Goal: Transaction & Acquisition: Book appointment/travel/reservation

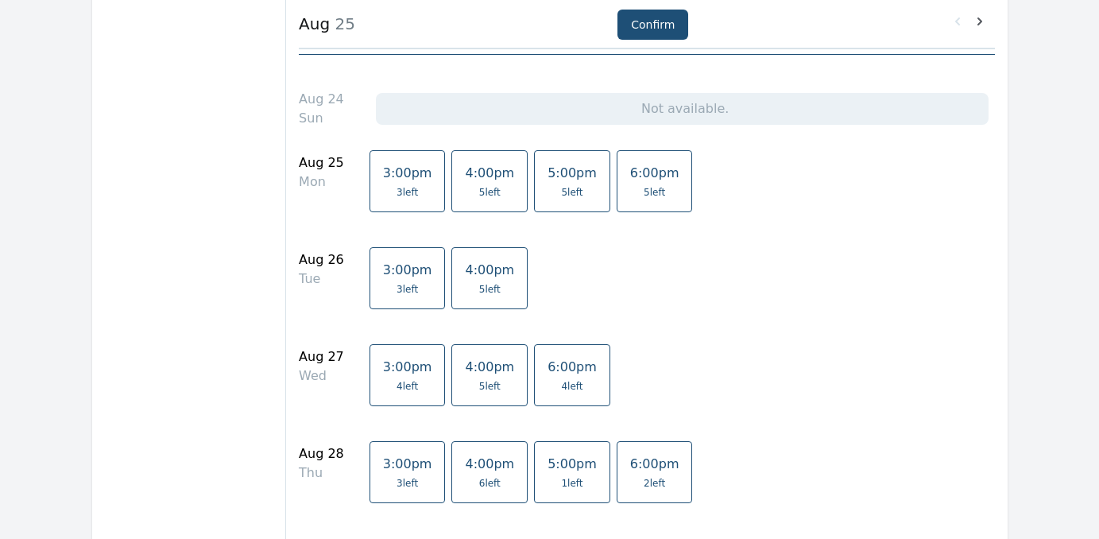
scroll to position [445, 0]
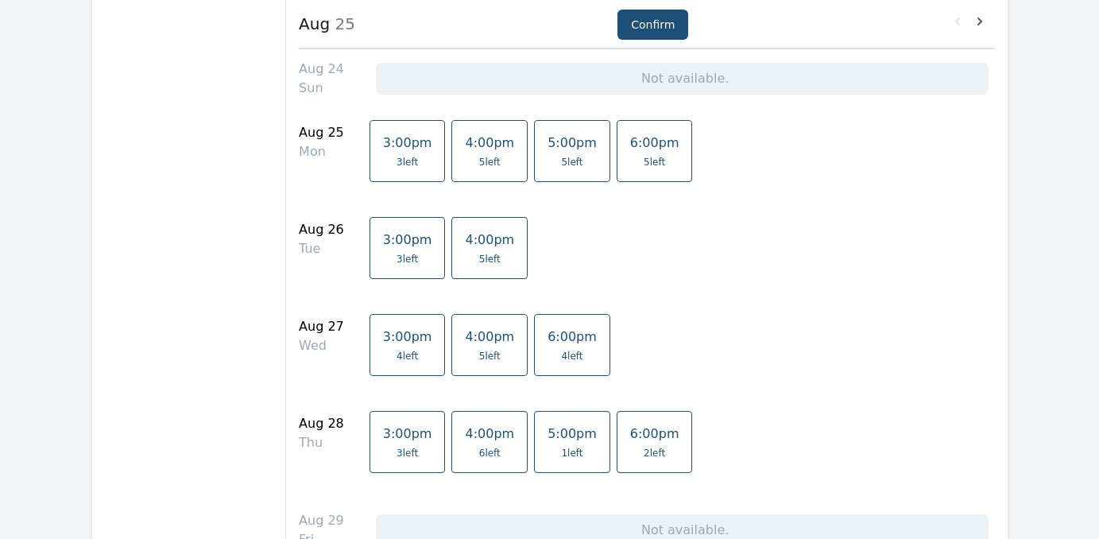
click at [479, 254] on span "5 left" at bounding box center [489, 259] width 21 height 13
click at [653, 21] on button "Confirm" at bounding box center [652, 25] width 71 height 30
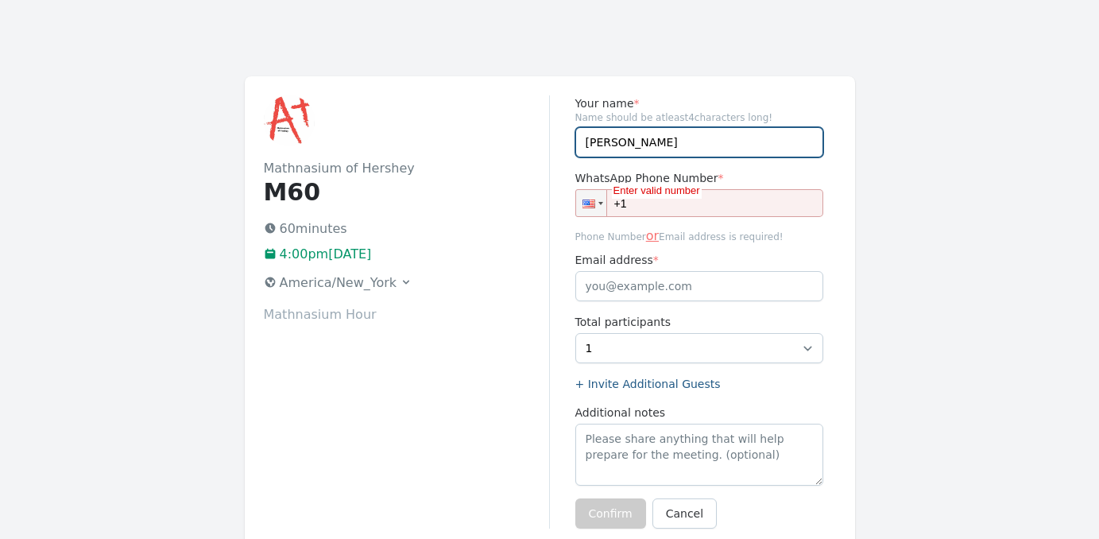
type input "Meagan Fernandez"
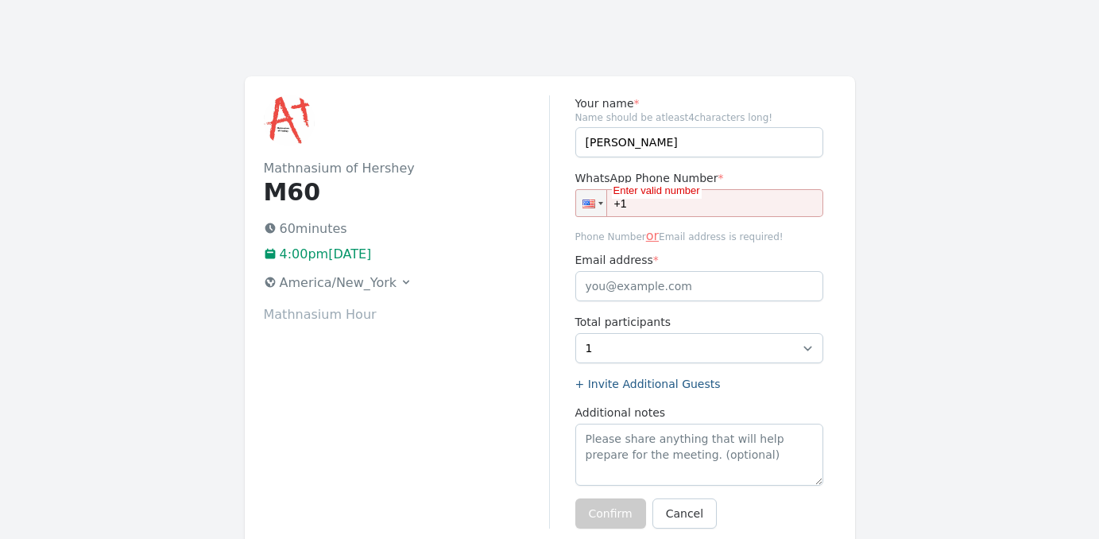
click at [784, 201] on input "+1" at bounding box center [699, 203] width 248 height 28
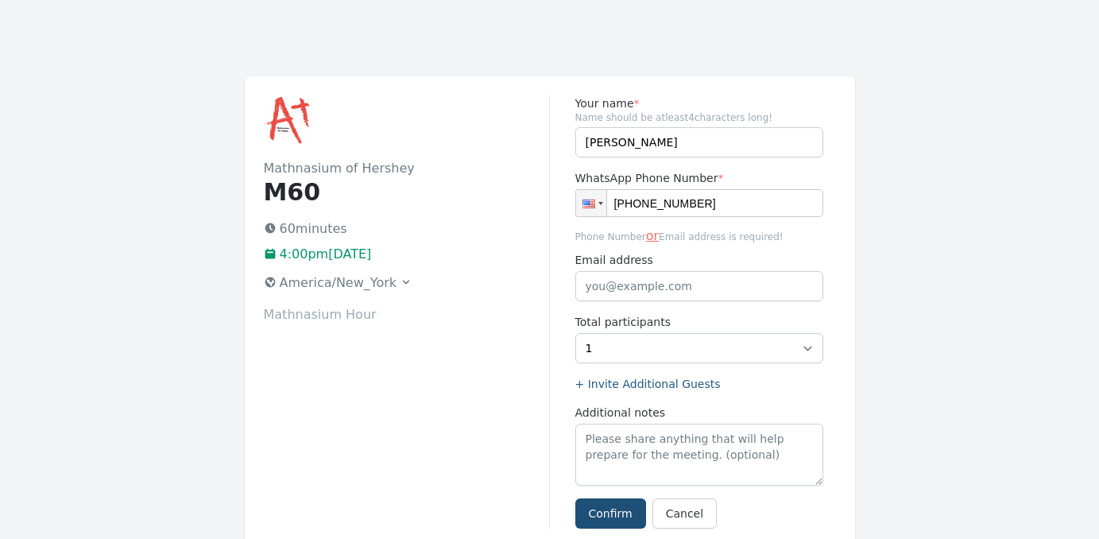
type input "+1 (717) 798-2662"
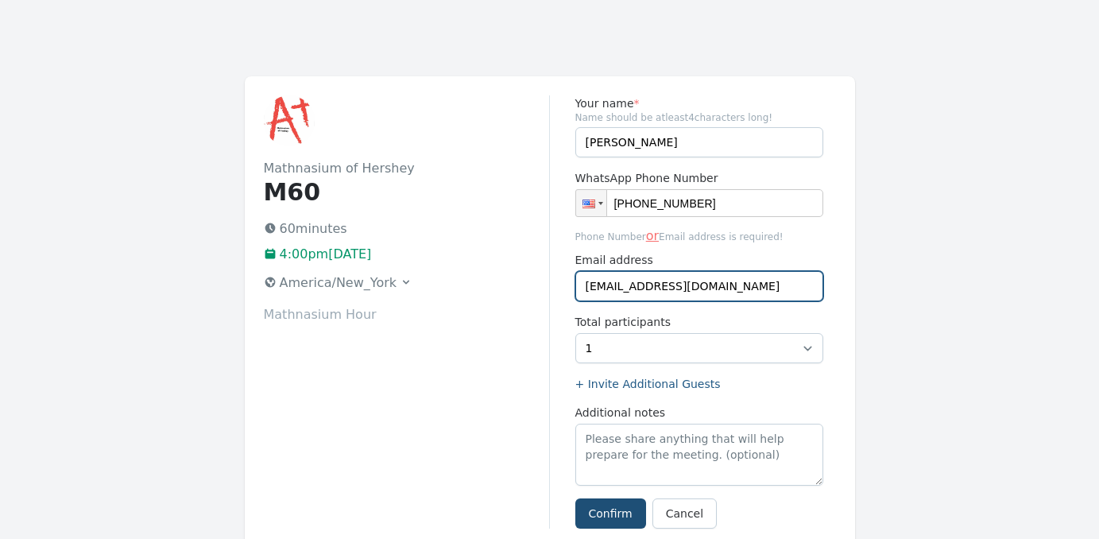
type input "[EMAIL_ADDRESS][DOMAIN_NAME]"
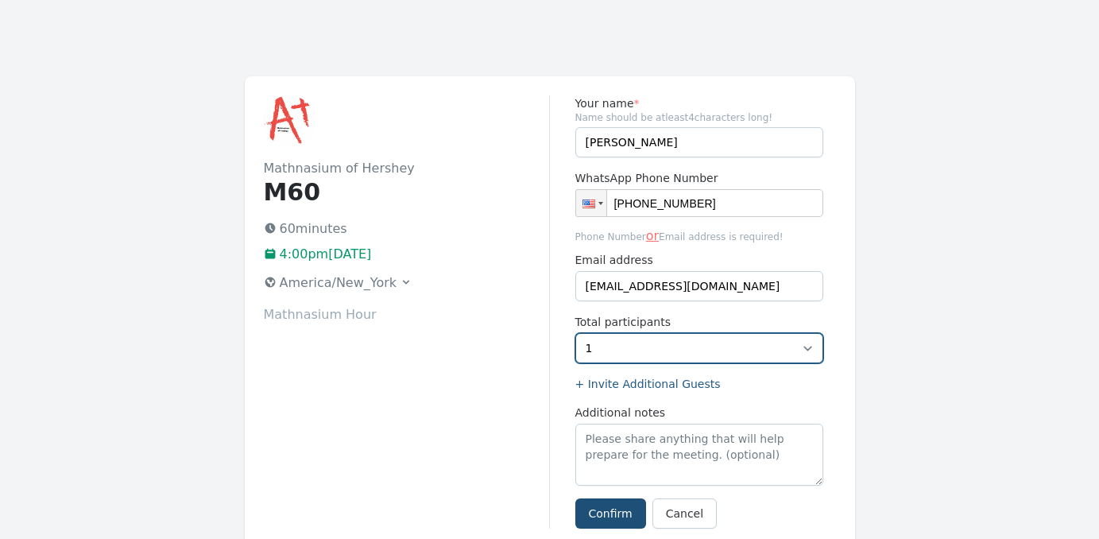
select select "2"
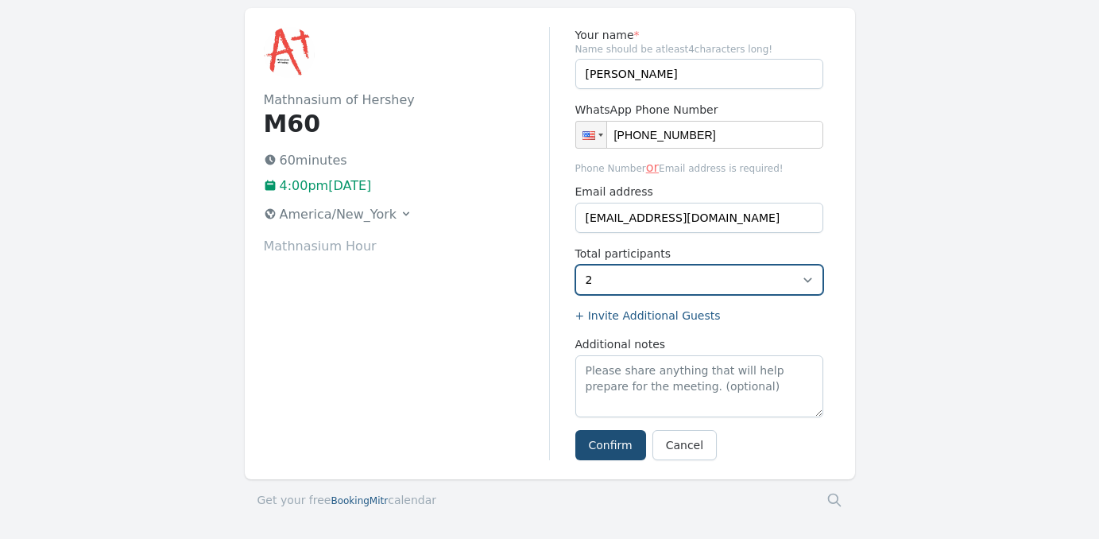
scroll to position [72, 0]
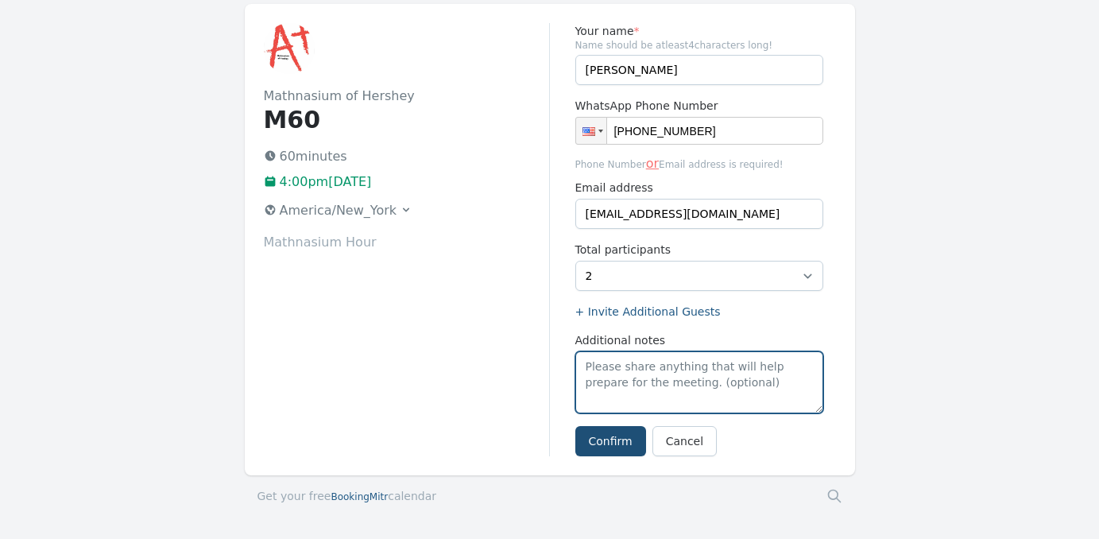
click at [683, 380] on textarea "Additional notes" at bounding box center [699, 382] width 248 height 62
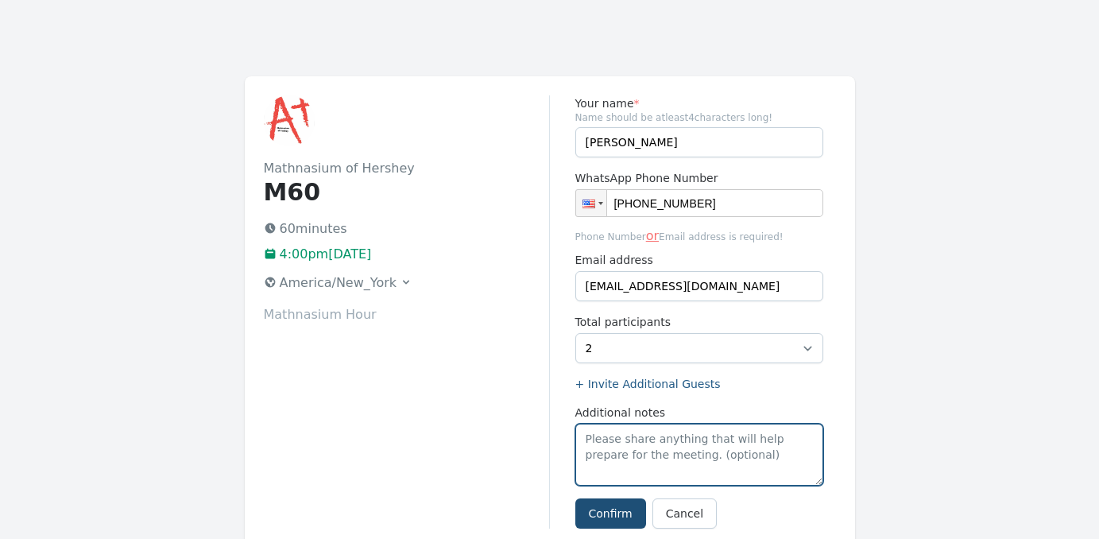
scroll to position [0, 0]
type textarea "Henry and William"
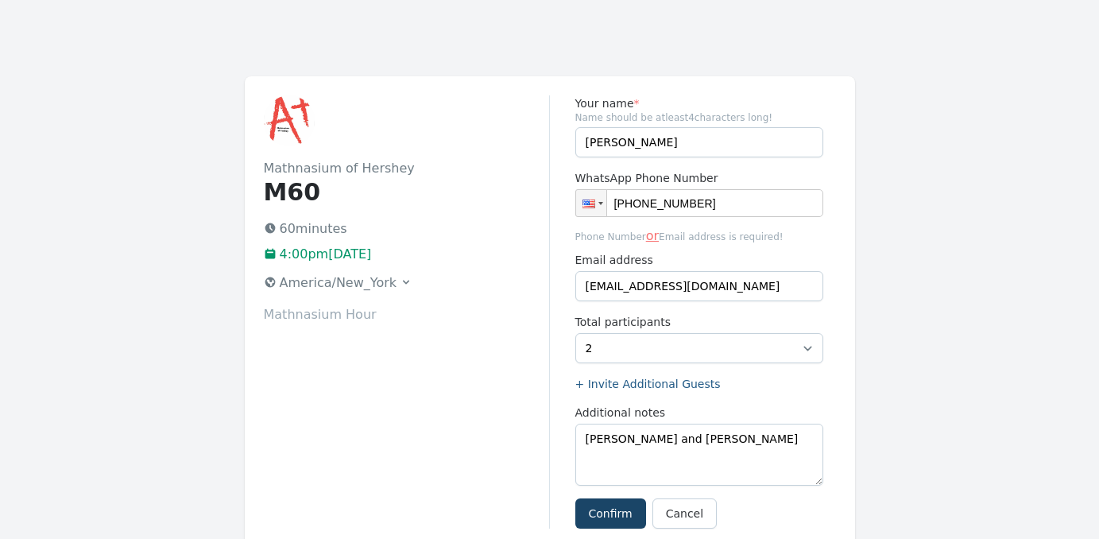
click at [598, 514] on button "Confirm" at bounding box center [610, 513] width 71 height 30
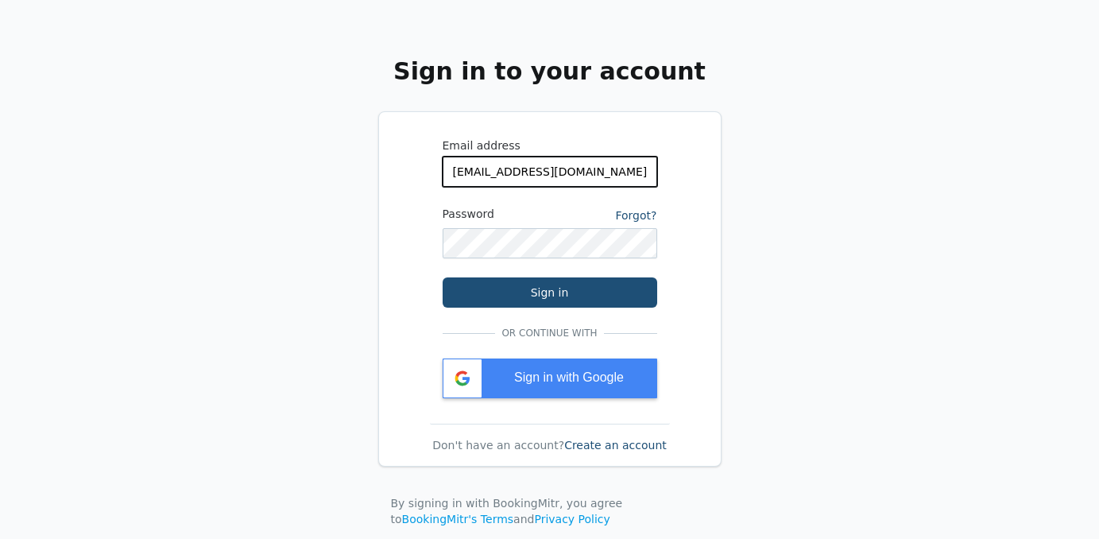
type input "[EMAIL_ADDRESS][DOMAIN_NAME]"
click at [634, 217] on link "Forgot?" at bounding box center [635, 215] width 41 height 13
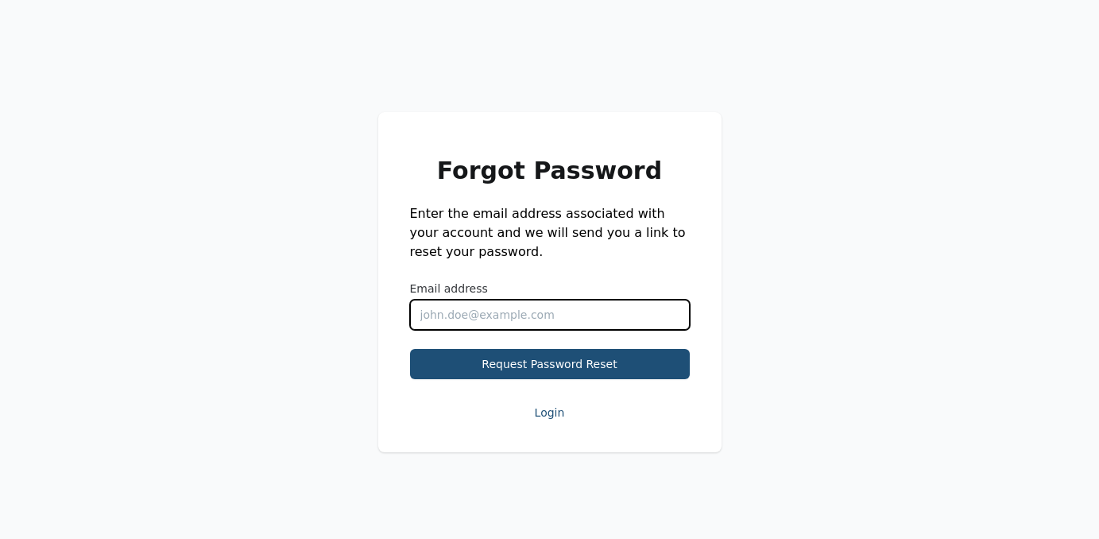
click at [456, 328] on input "Email address" at bounding box center [550, 315] width 280 height 30
type input "[EMAIL_ADDRESS][DOMAIN_NAME]"
click at [549, 364] on button "Request Password Reset" at bounding box center [550, 364] width 280 height 30
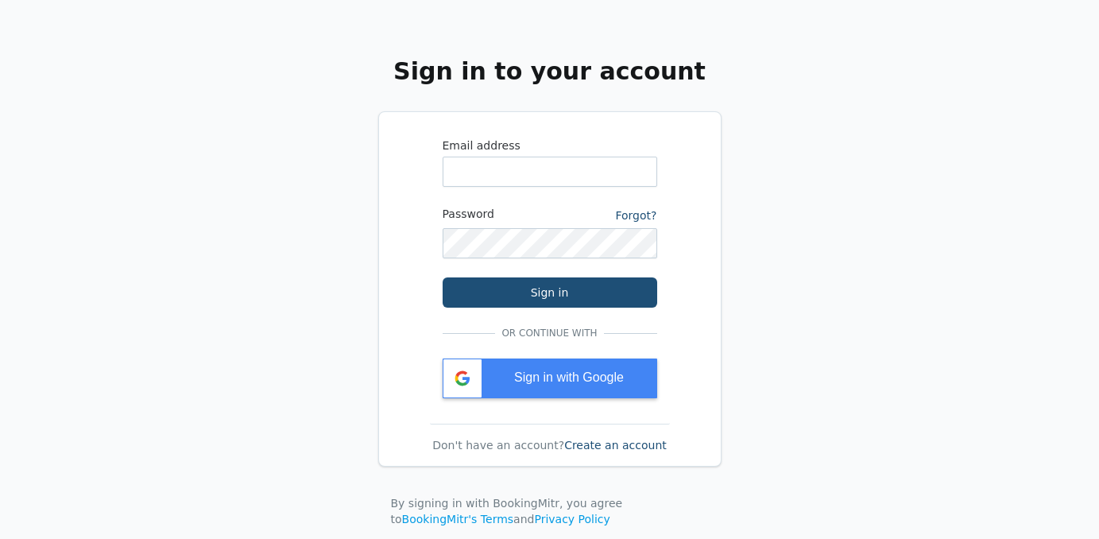
click at [604, 447] on link "Create an account" at bounding box center [615, 445] width 103 height 13
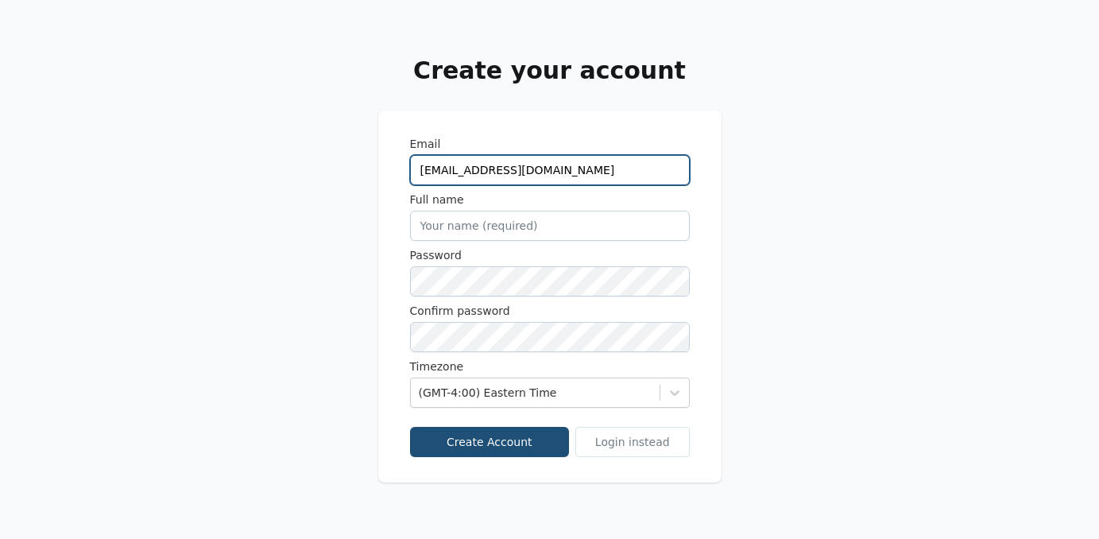
type input "[EMAIL_ADDRESS][DOMAIN_NAME]"
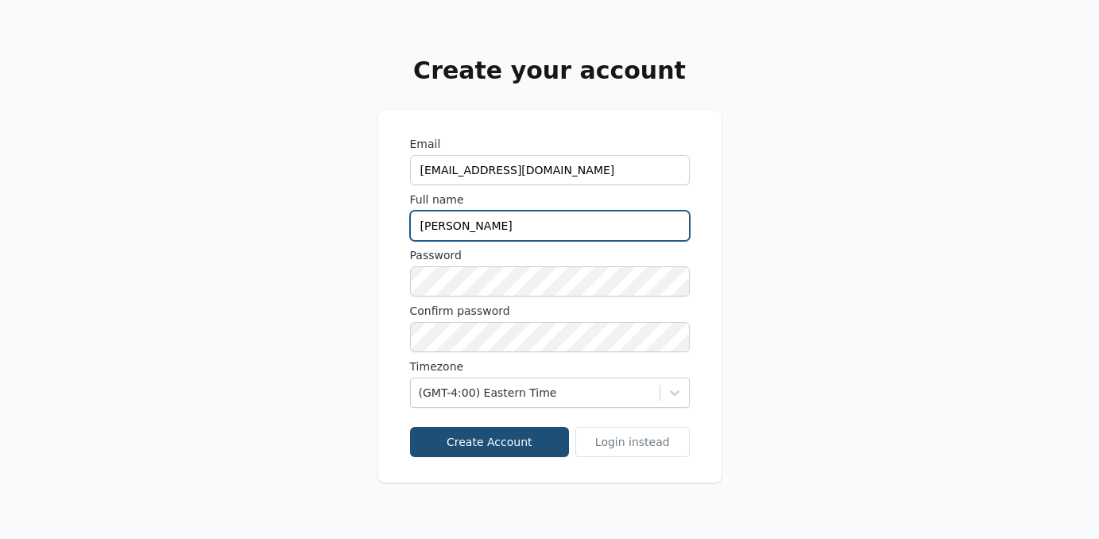
type input "[PERSON_NAME]"
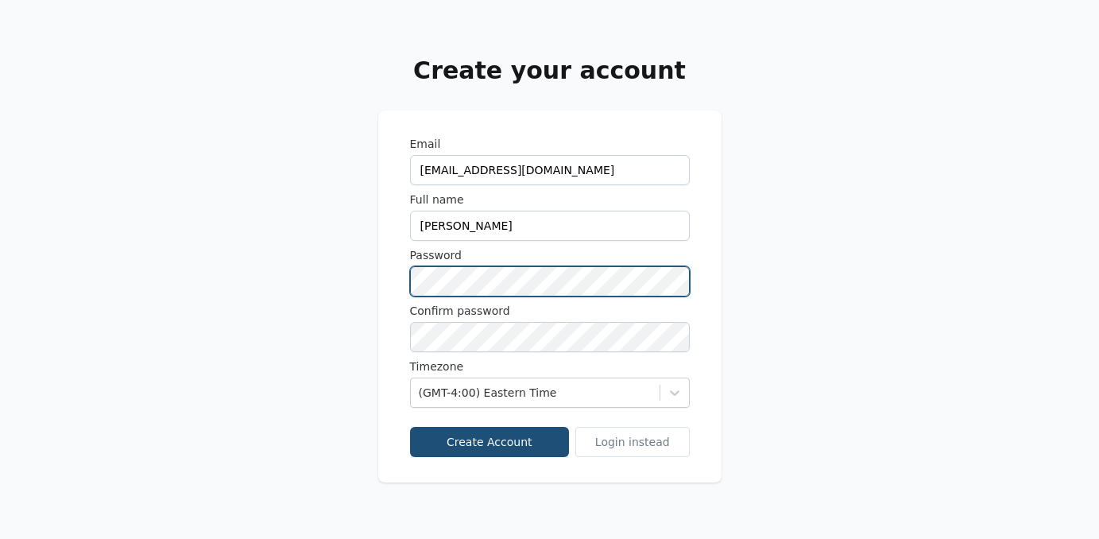
click at [362, 281] on div "Create your account Email mdelbaggio@gmail.com Full name Meagan Fernandez Passw…" at bounding box center [549, 269] width 1099 height 539
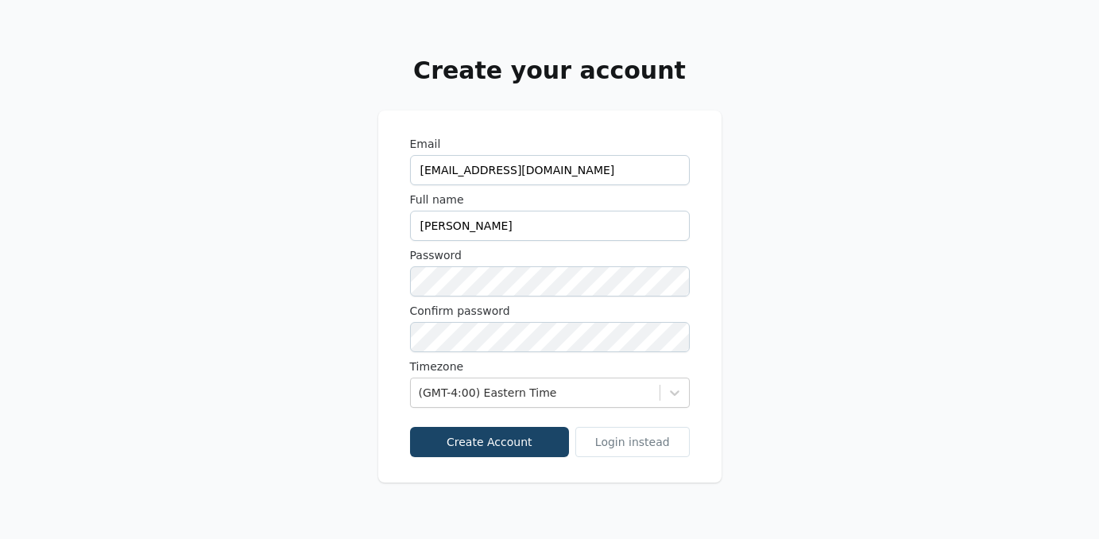
click at [516, 446] on button "Create Account" at bounding box center [490, 442] width 160 height 30
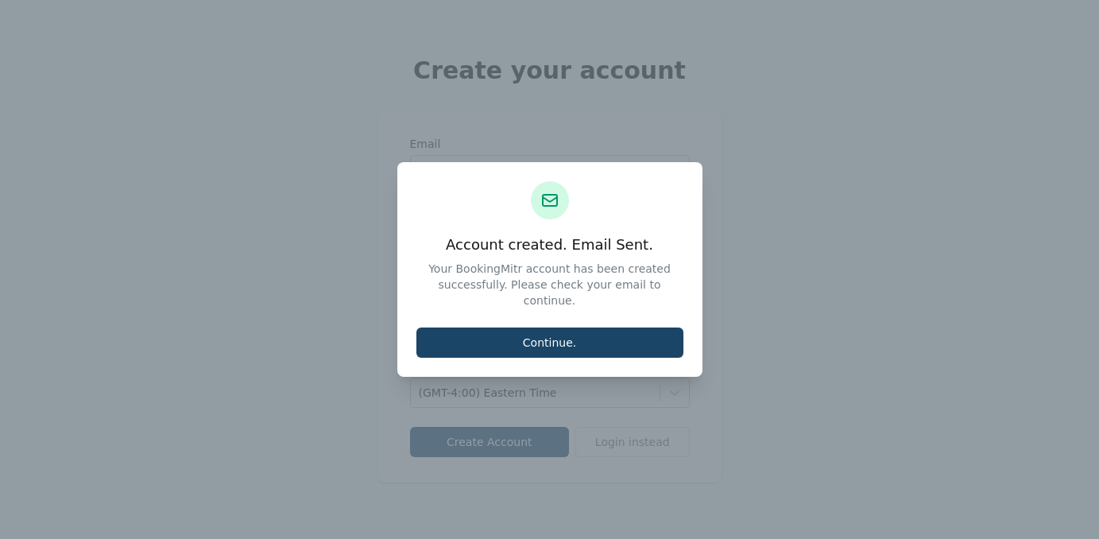
click at [571, 342] on button "Continue." at bounding box center [549, 342] width 267 height 30
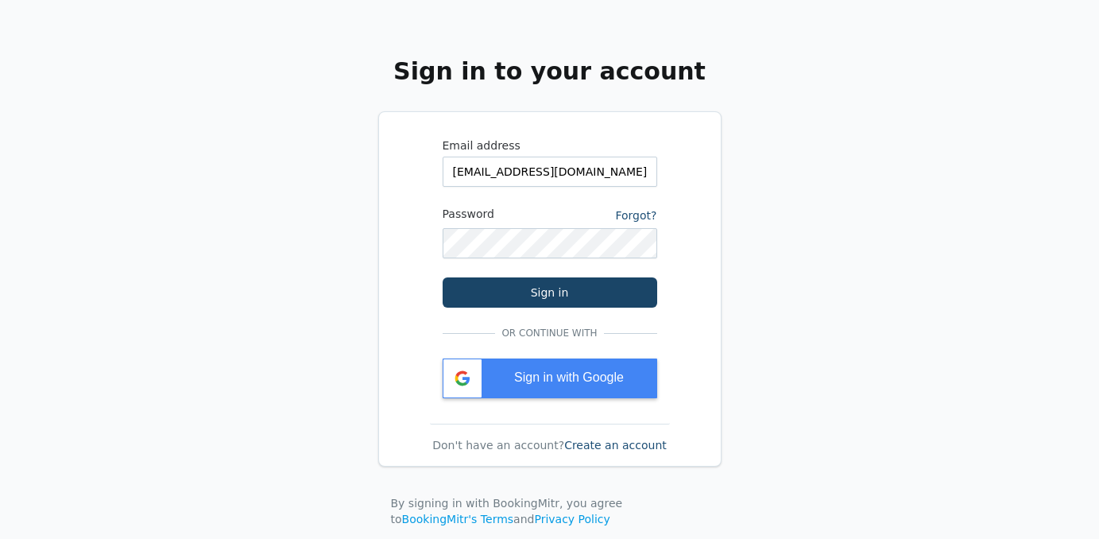
click at [543, 283] on button "Sign in" at bounding box center [550, 292] width 215 height 30
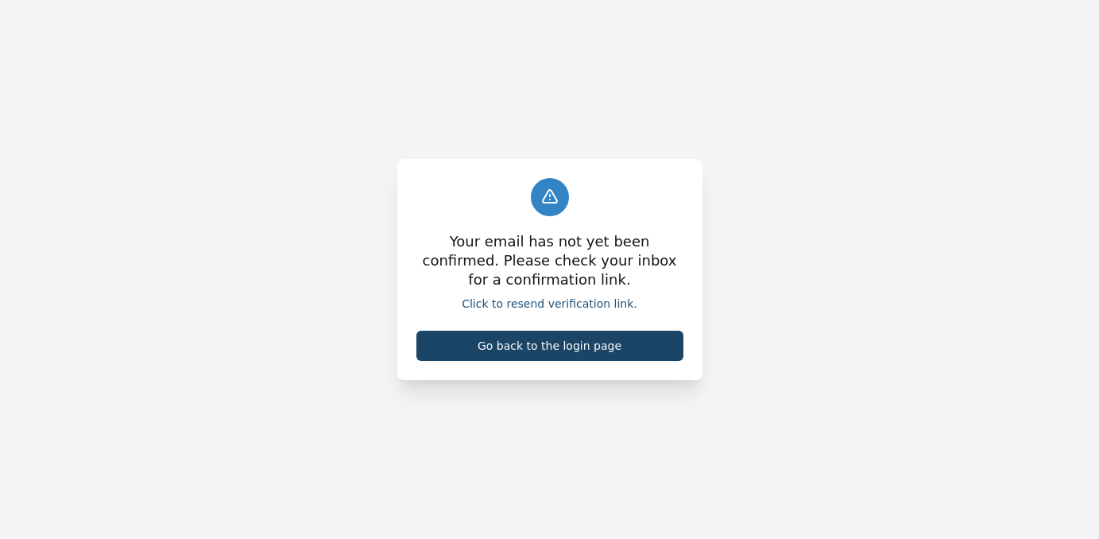
click at [520, 344] on link "Go back to the login page" at bounding box center [549, 346] width 267 height 30
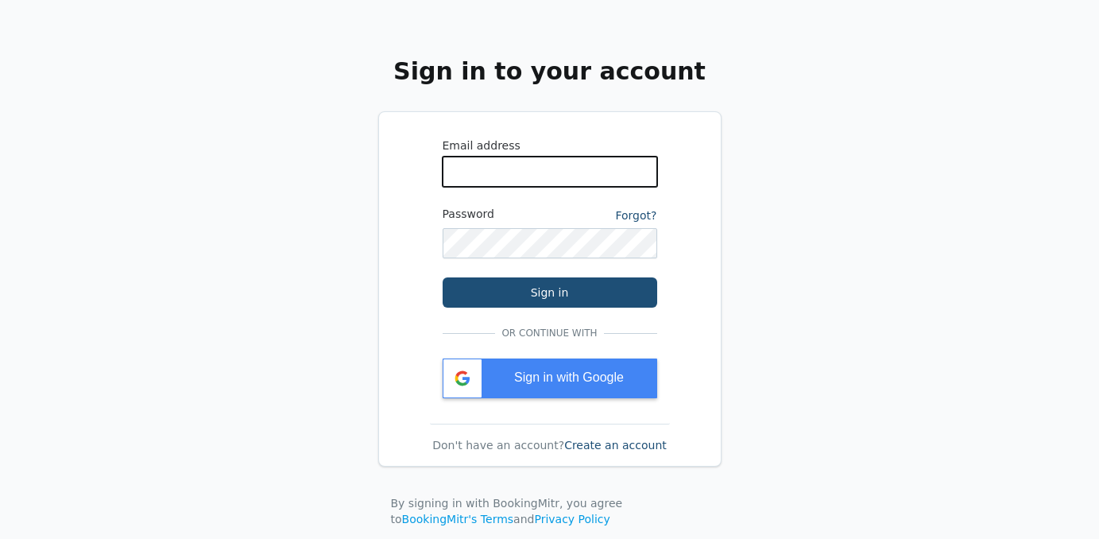
type input "[EMAIL_ADDRESS][DOMAIN_NAME]"
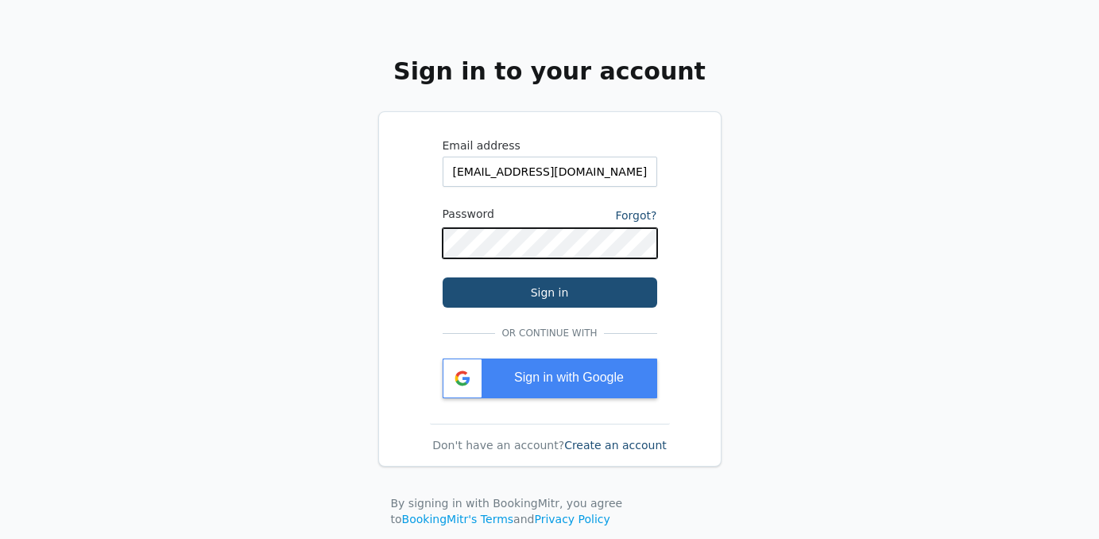
click at [549, 292] on button "Sign in" at bounding box center [550, 292] width 215 height 30
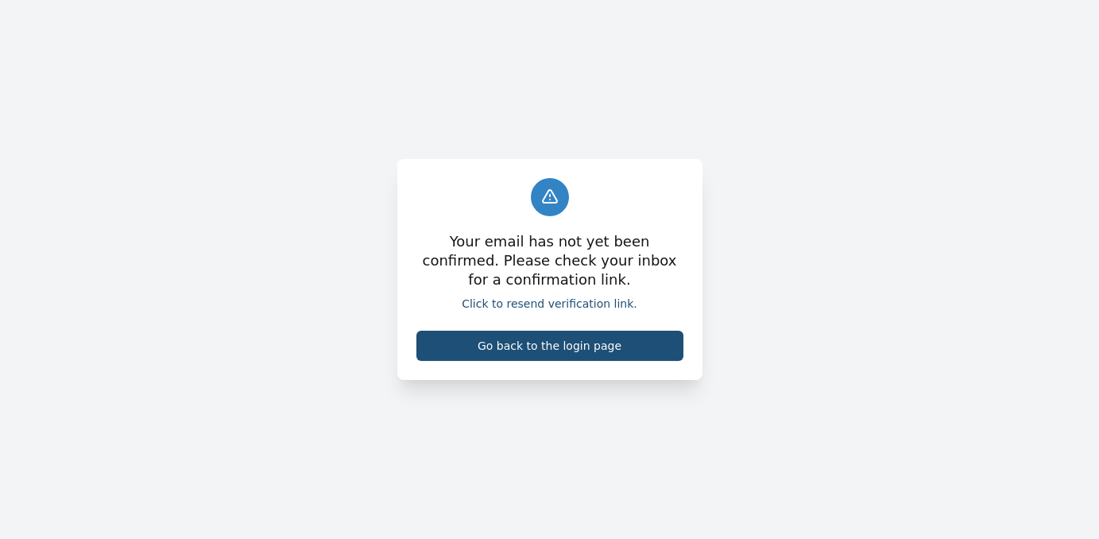
click at [556, 300] on link "Click to resend verification link." at bounding box center [550, 303] width 176 height 13
click at [522, 350] on link "Go back to the login page" at bounding box center [549, 346] width 267 height 30
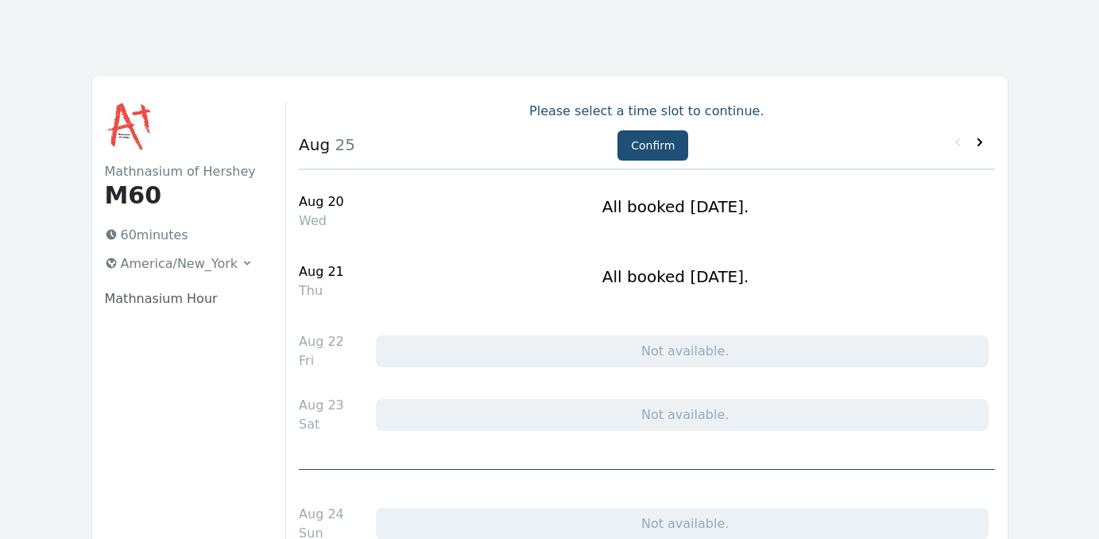
click at [978, 142] on icon at bounding box center [980, 142] width 16 height 16
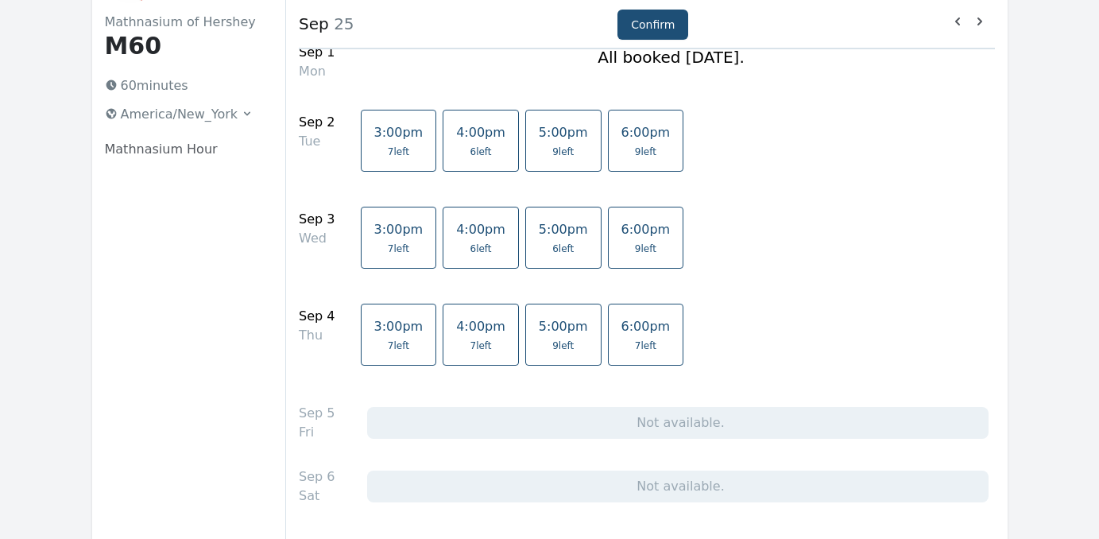
scroll to position [153, 0]
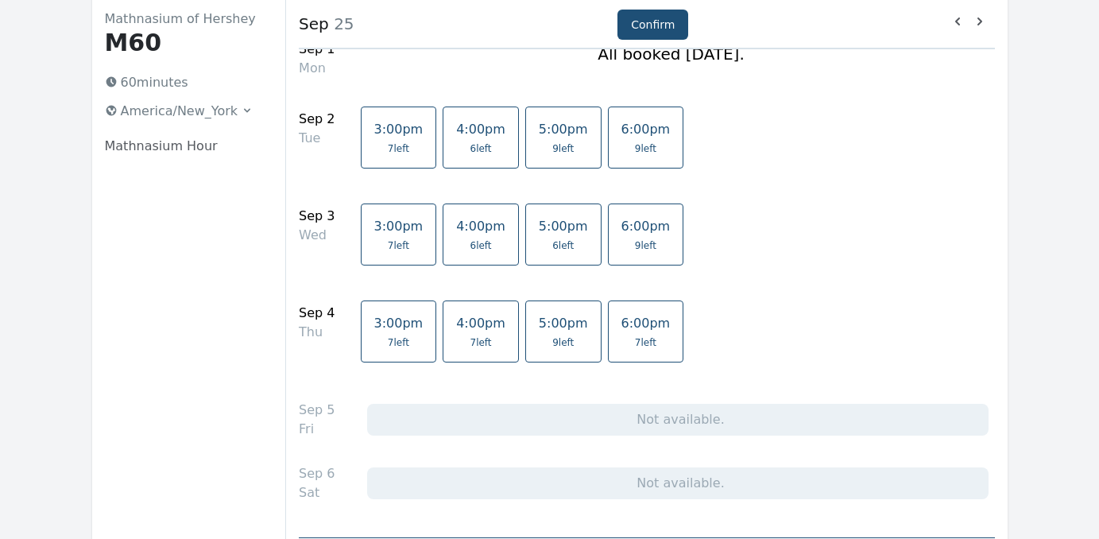
click at [466, 224] on span "4:00pm" at bounding box center [480, 226] width 49 height 15
click at [478, 250] on span "6 left" at bounding box center [480, 245] width 49 height 13
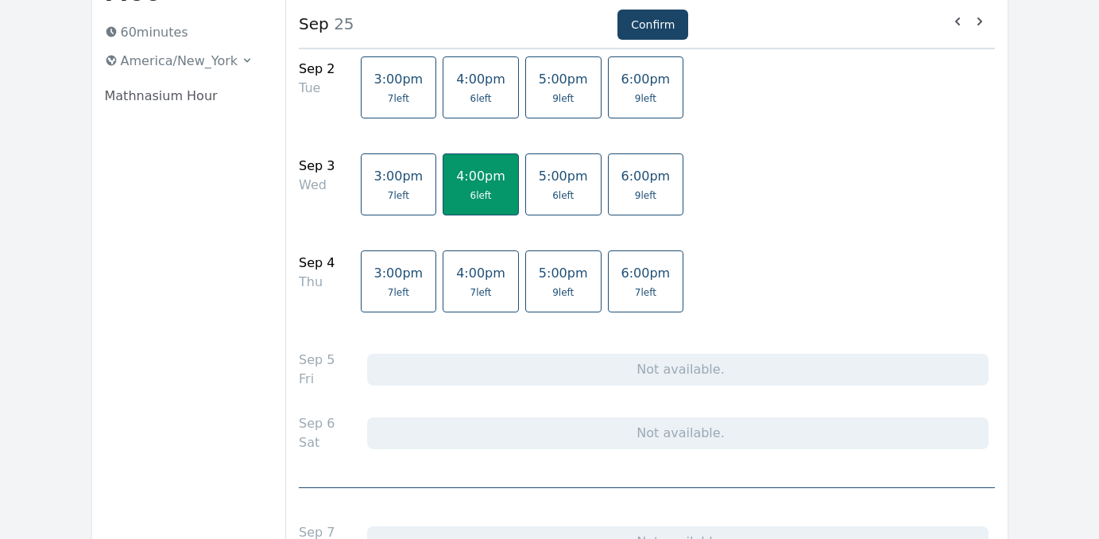
click at [642, 17] on button "Confirm" at bounding box center [652, 25] width 71 height 30
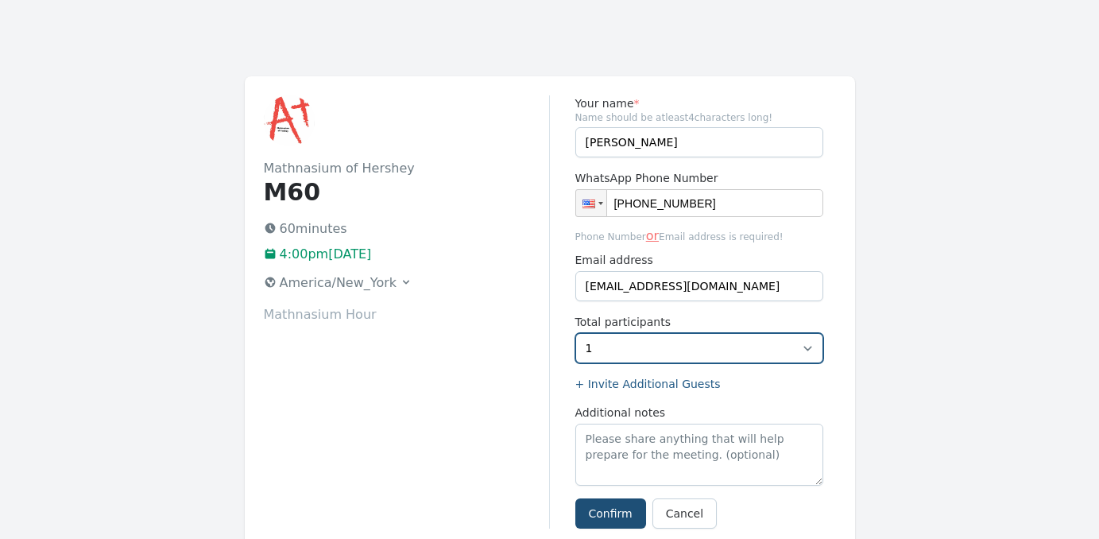
select select "2"
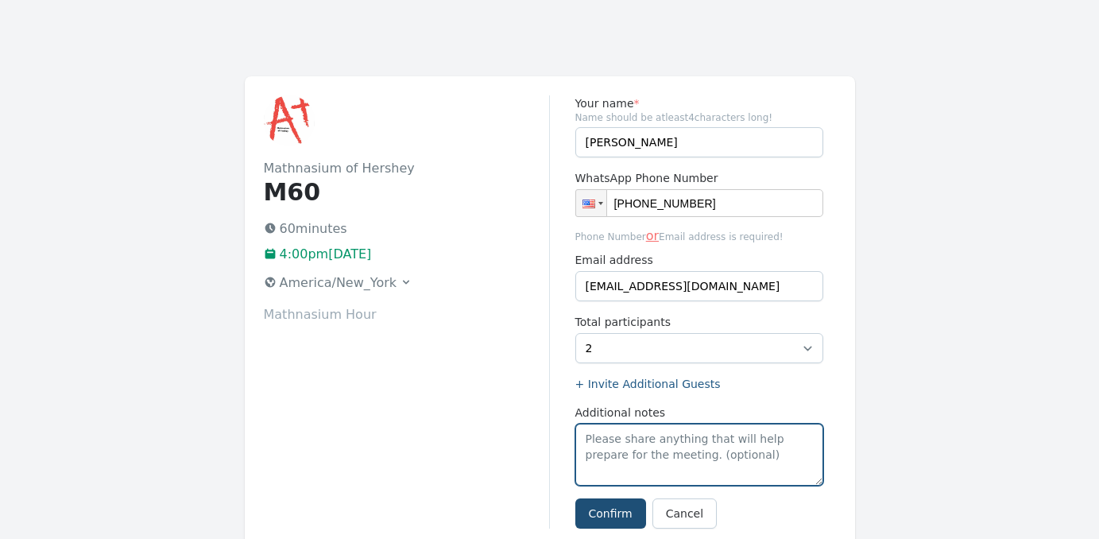
click at [640, 451] on textarea "Additional notes" at bounding box center [699, 455] width 248 height 62
type textarea "J"
type textarea "Henry & William"
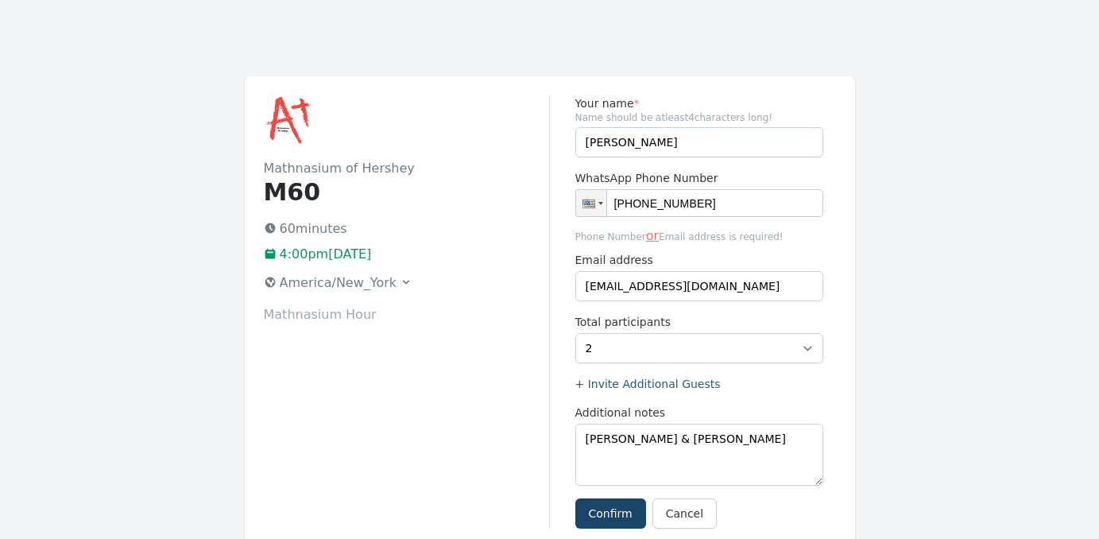
click at [615, 521] on button "Confirm" at bounding box center [610, 513] width 71 height 30
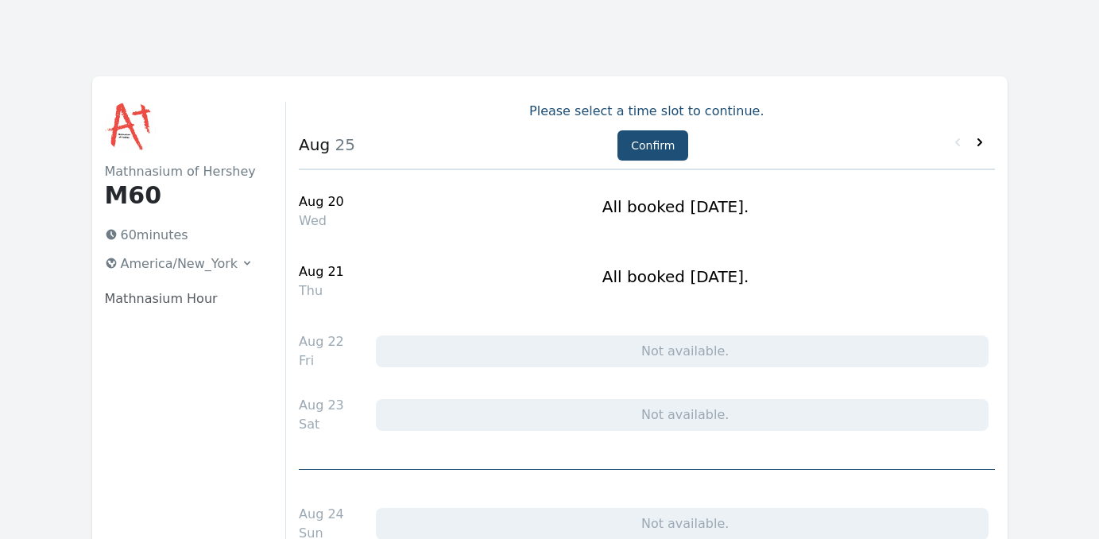
click at [977, 146] on icon at bounding box center [980, 142] width 16 height 16
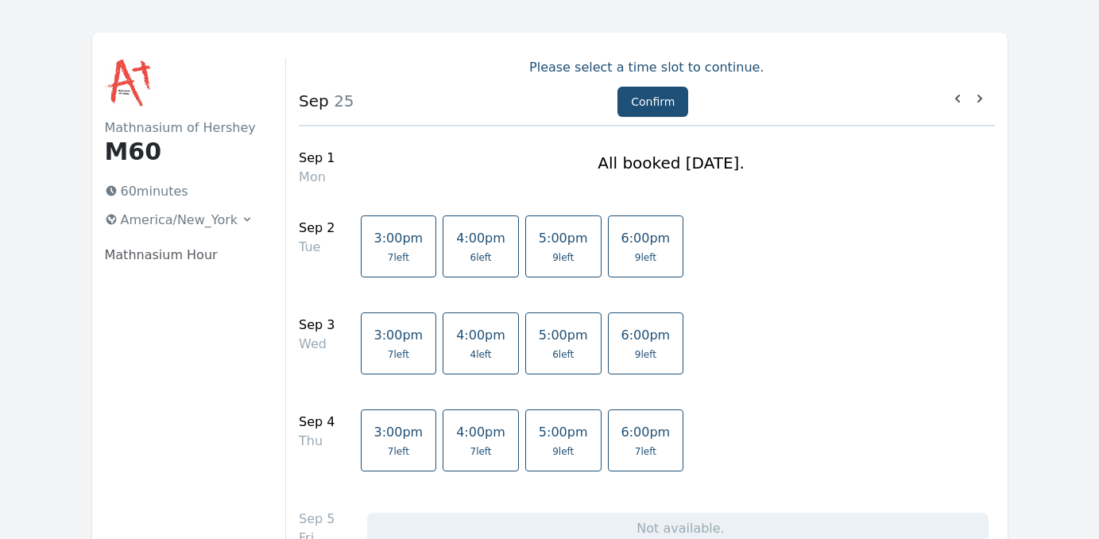
scroll to position [45, 0]
click at [470, 261] on span "6 left" at bounding box center [480, 256] width 21 height 13
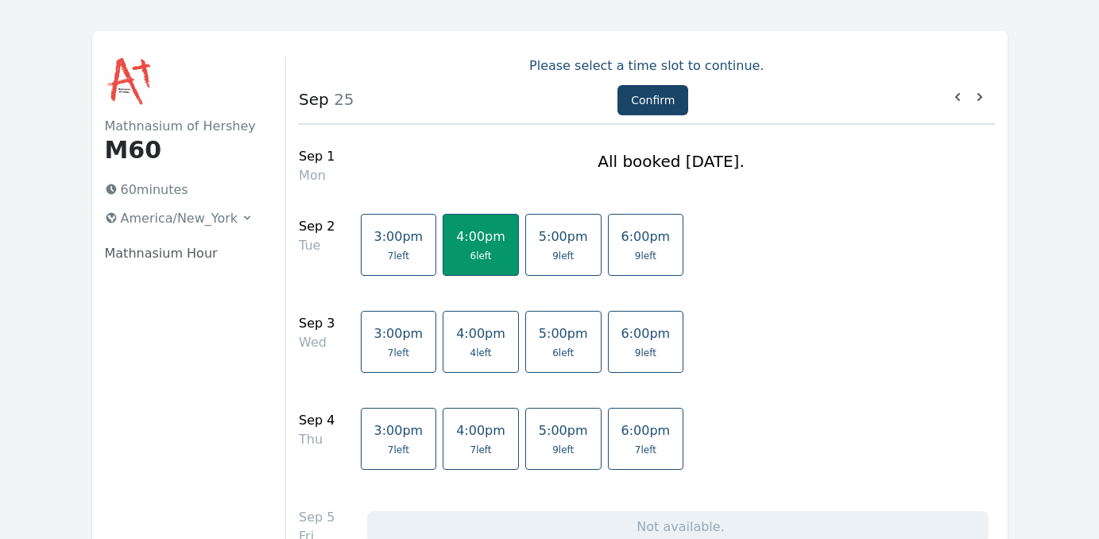
click at [659, 96] on button "Confirm" at bounding box center [652, 100] width 71 height 30
select select "2"
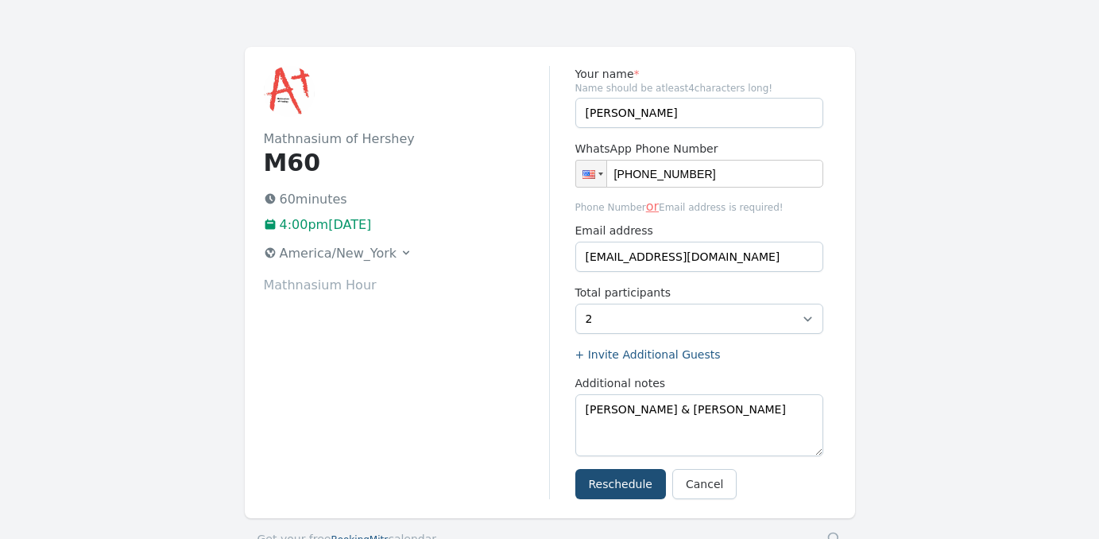
scroll to position [65, 0]
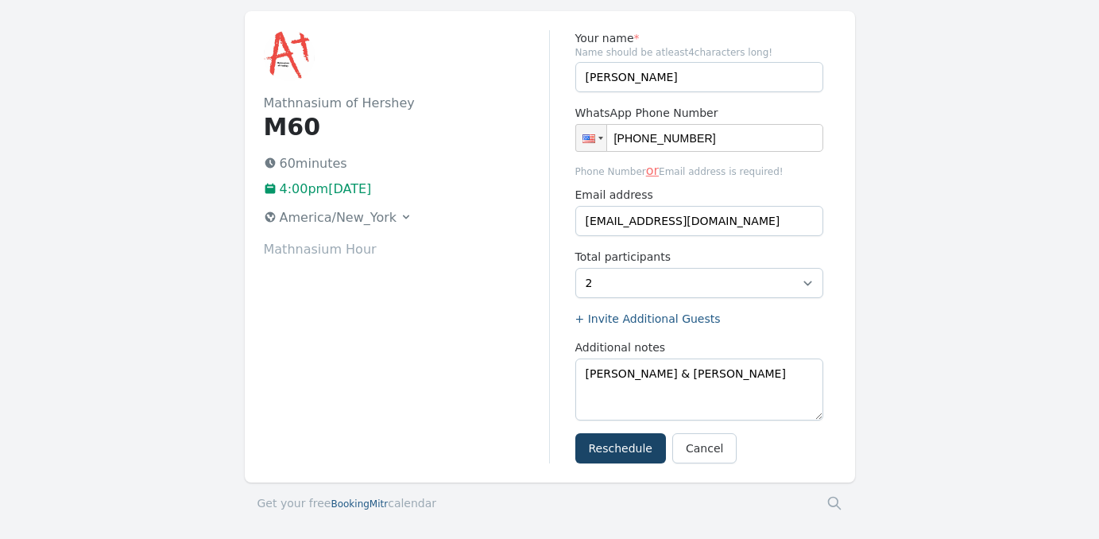
click at [627, 442] on button "Reschedule" at bounding box center [620, 448] width 91 height 30
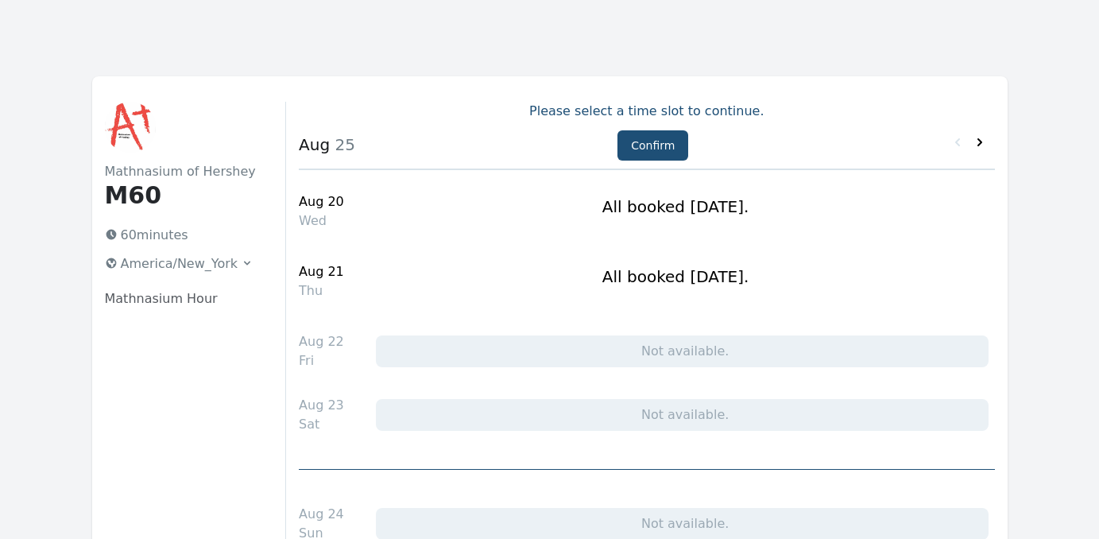
click at [979, 137] on icon at bounding box center [980, 142] width 16 height 16
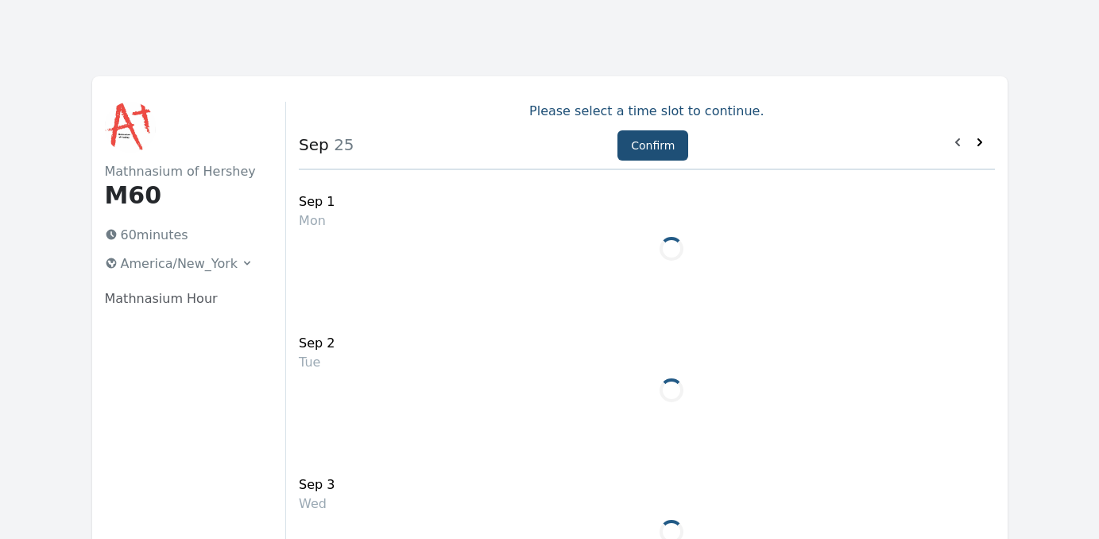
click at [979, 137] on icon at bounding box center [980, 142] width 16 height 16
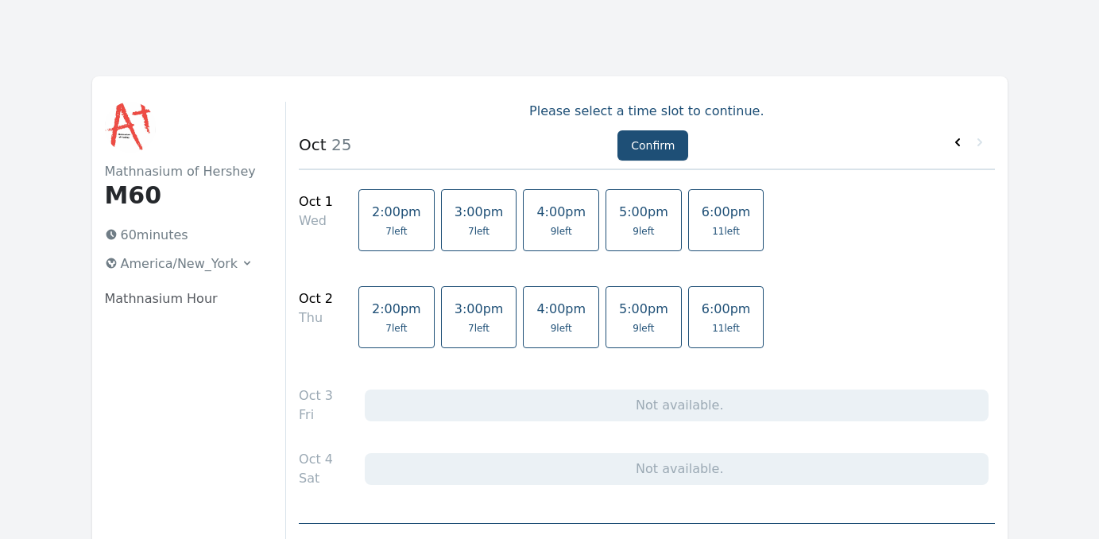
click at [954, 141] on icon at bounding box center [958, 142] width 16 height 16
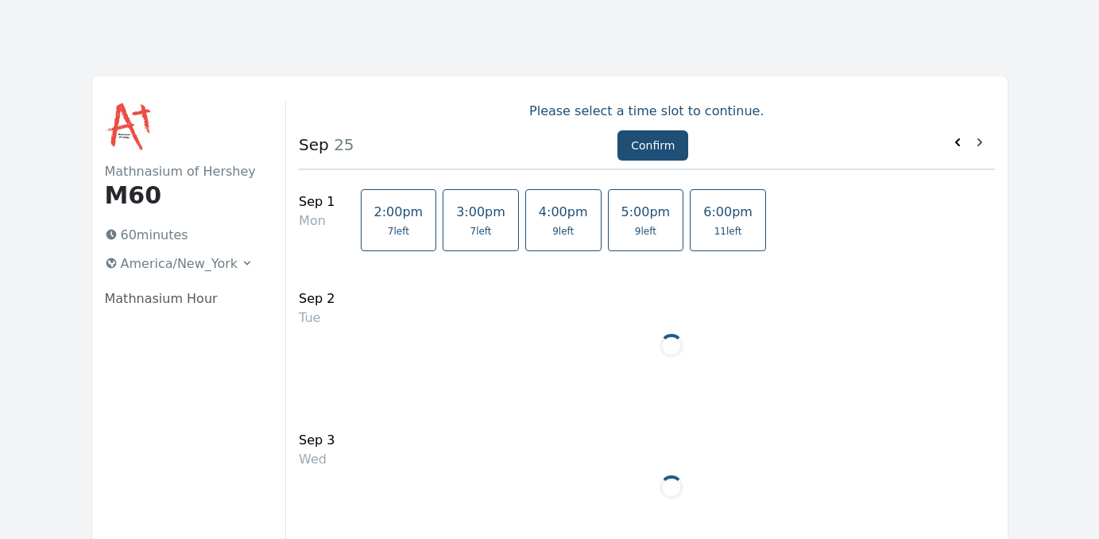
click at [954, 141] on icon at bounding box center [958, 142] width 16 height 16
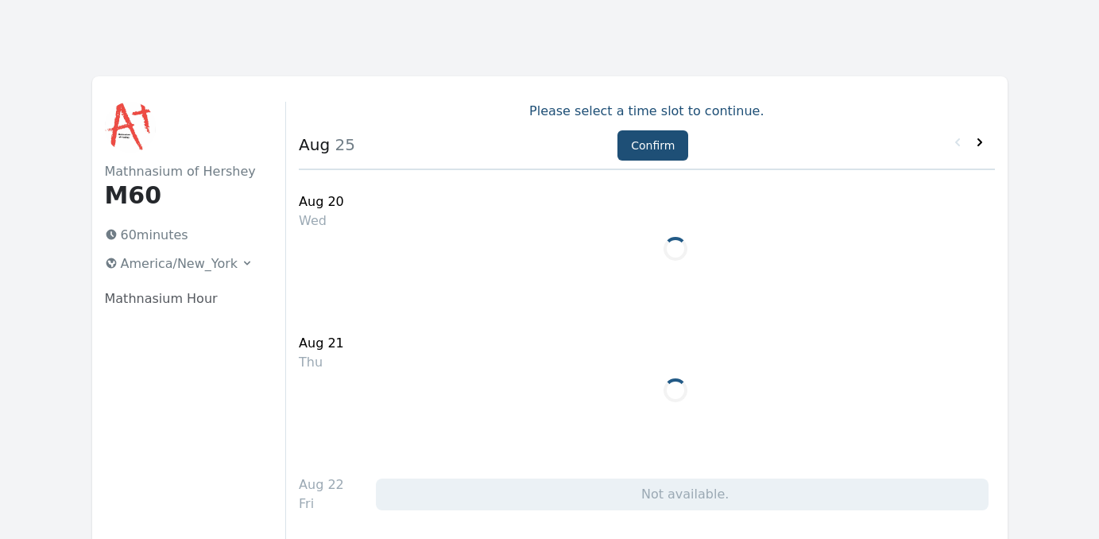
click at [980, 144] on icon at bounding box center [979, 142] width 5 height 8
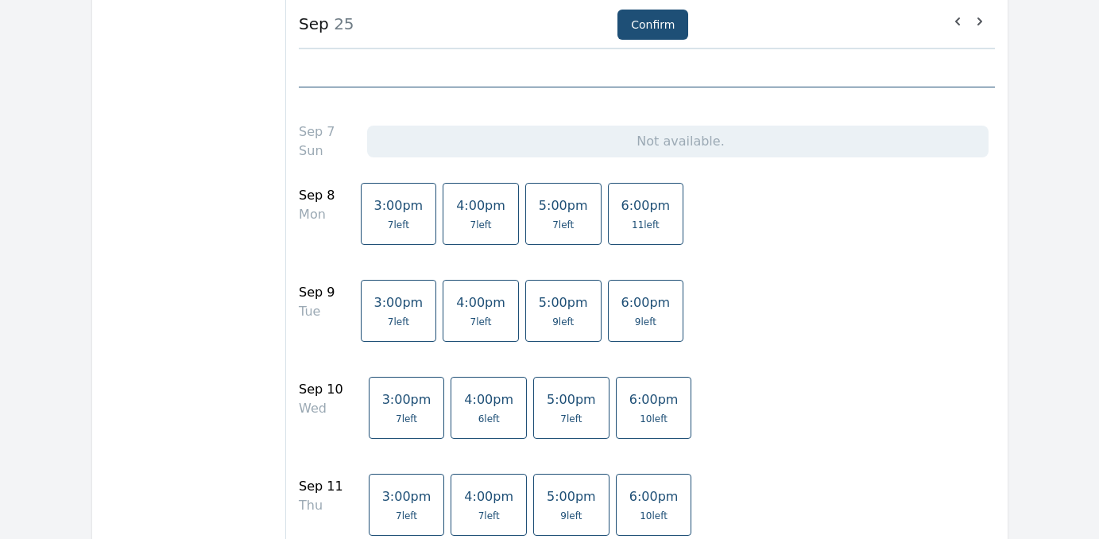
scroll to position [602, 0]
click at [462, 312] on link "4:00pm 7 left" at bounding box center [481, 312] width 76 height 62
click at [667, 28] on button "Confirm" at bounding box center [652, 25] width 71 height 30
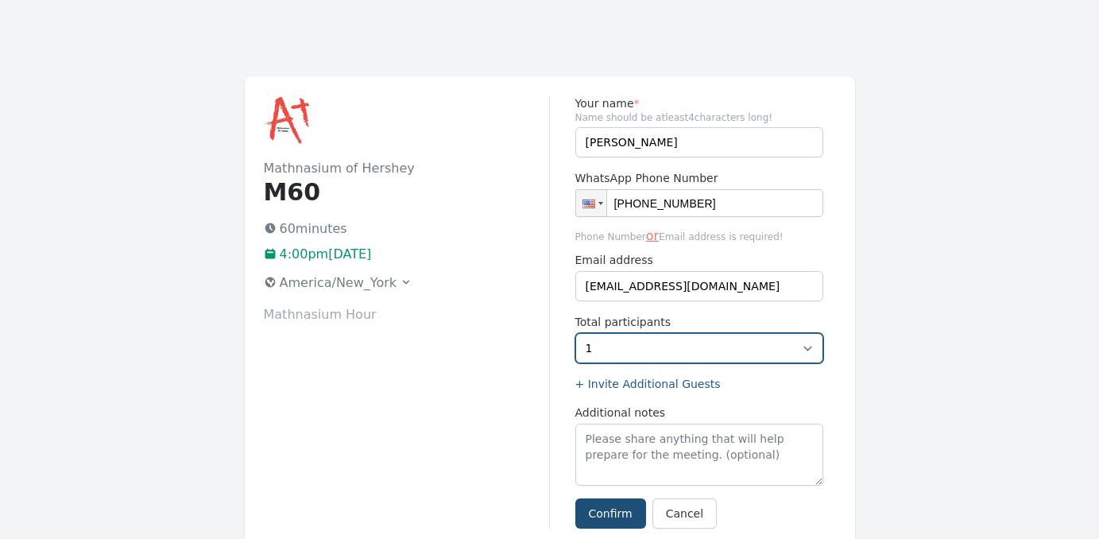
select select "2"
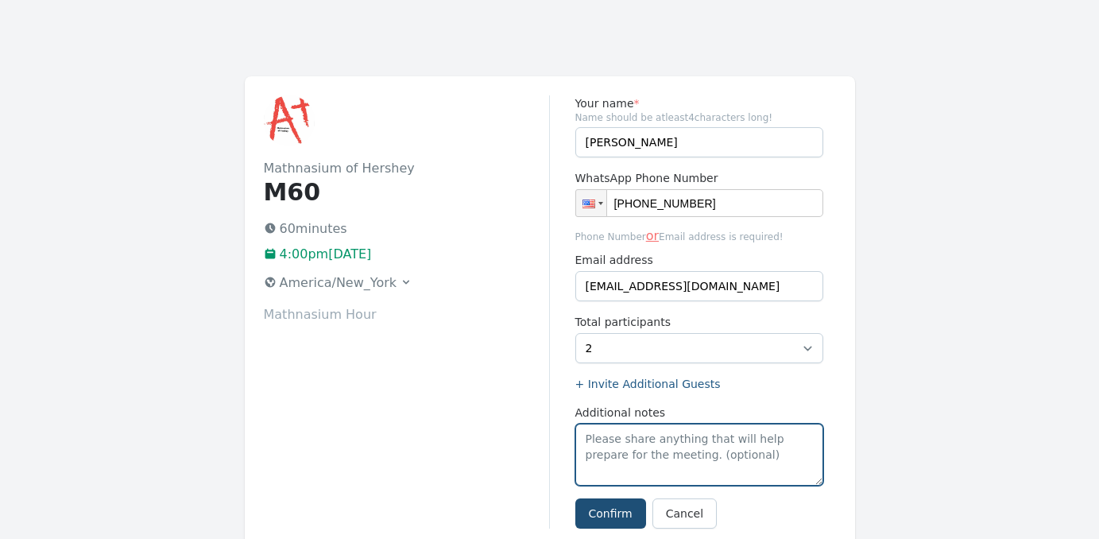
click at [603, 444] on textarea "Additional notes" at bounding box center [699, 455] width 248 height 62
type textarea "[PERSON_NAME] & [PERSON_NAME]"
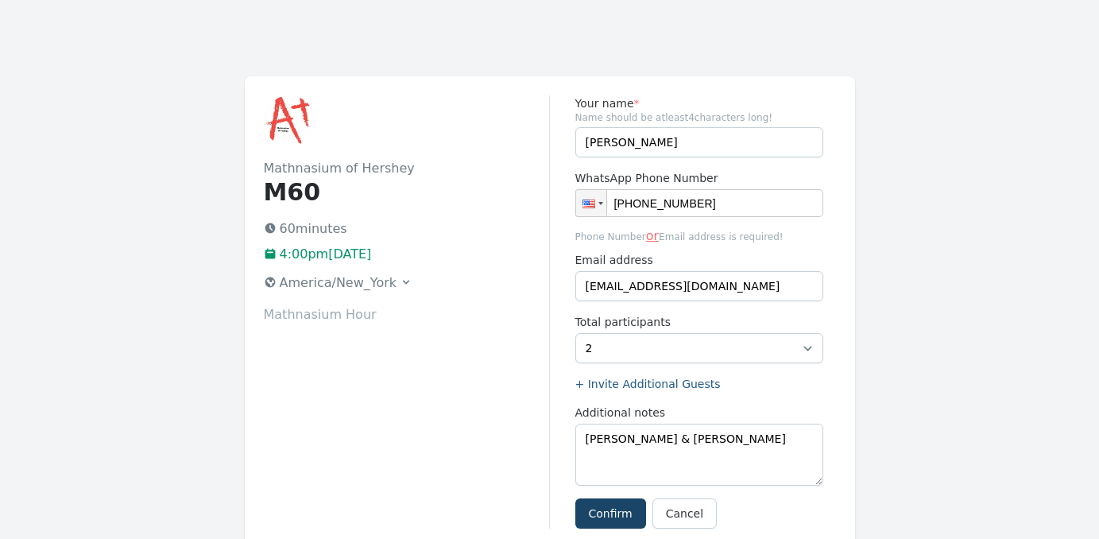
click at [604, 522] on button "Confirm" at bounding box center [610, 513] width 71 height 30
